Goal: Task Accomplishment & Management: Manage account settings

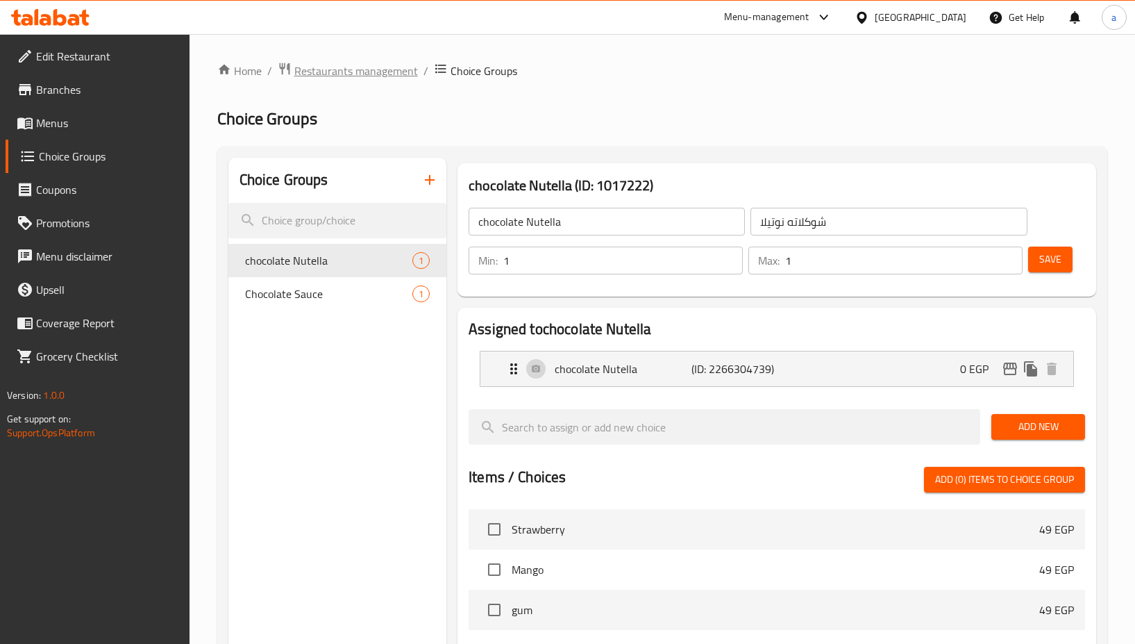
click at [331, 62] on span "Restaurants management" at bounding box center [356, 70] width 124 height 17
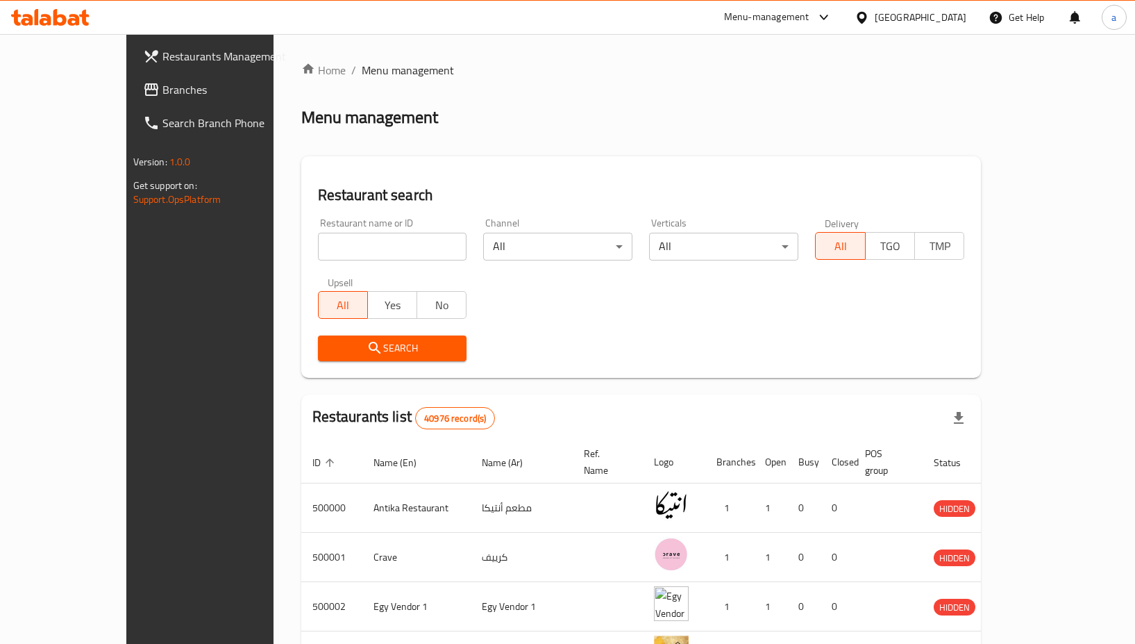
click at [162, 87] on span "Branches" at bounding box center [233, 89] width 142 height 17
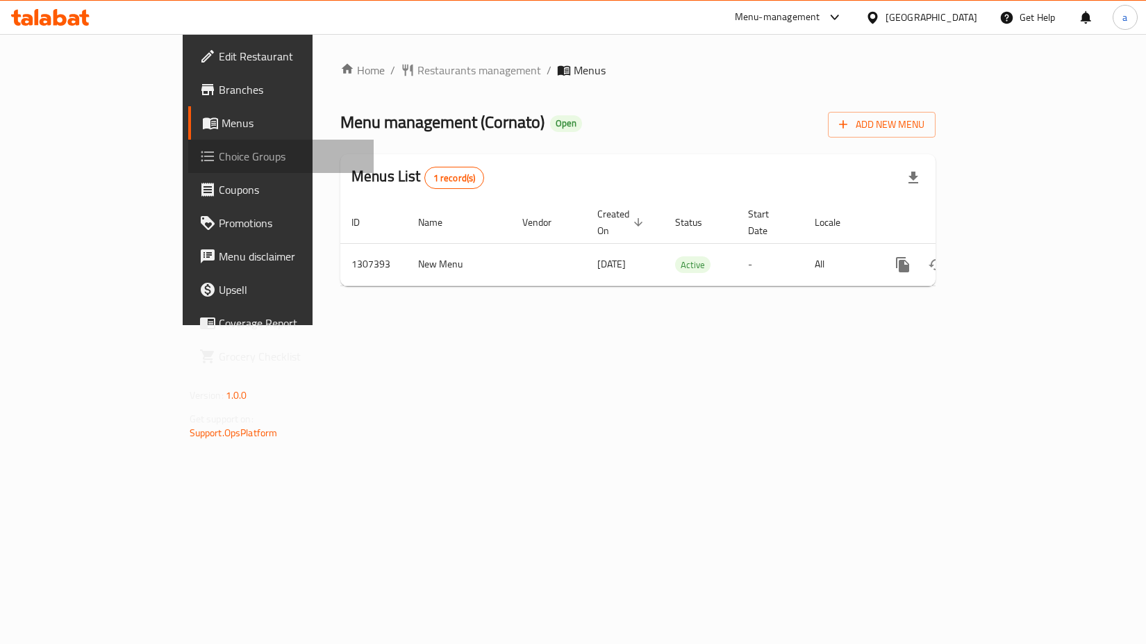
click at [219, 156] on span "Choice Groups" at bounding box center [291, 156] width 144 height 17
